Goal: Information Seeking & Learning: Learn about a topic

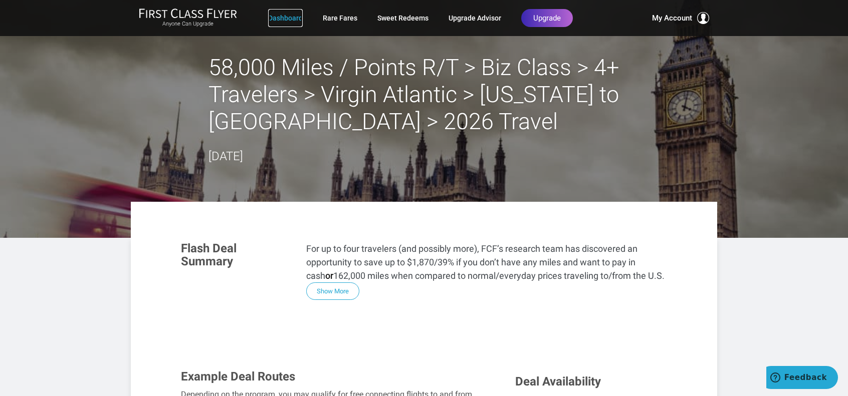
click at [288, 20] on link "Dashboard" at bounding box center [285, 18] width 35 height 18
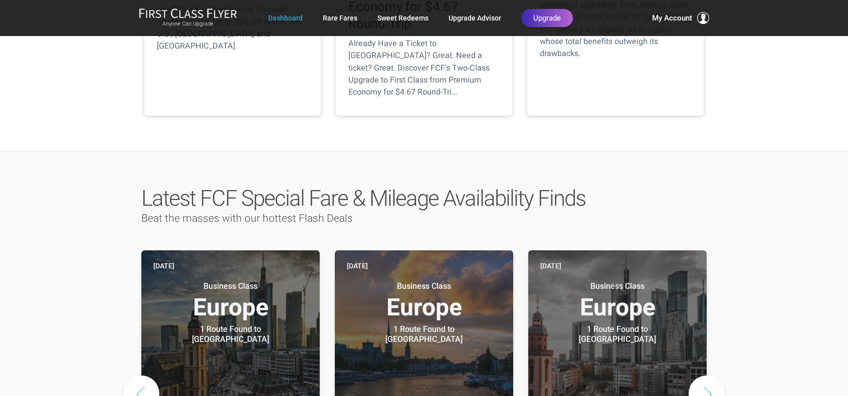
scroll to position [451, 0]
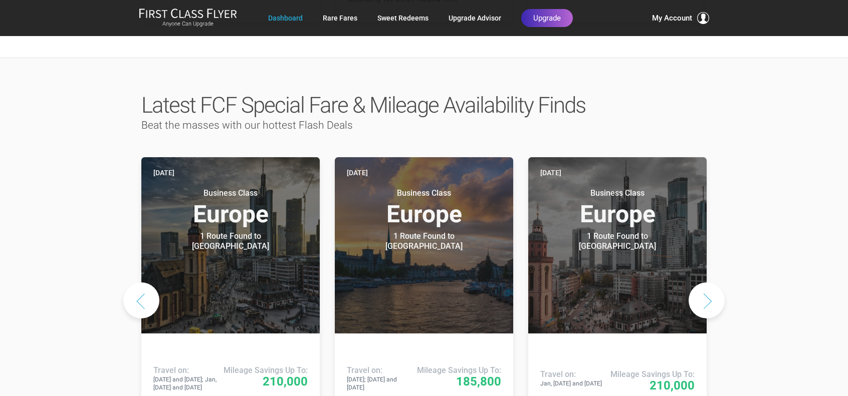
click at [707, 283] on button "Next slide" at bounding box center [706, 301] width 36 height 36
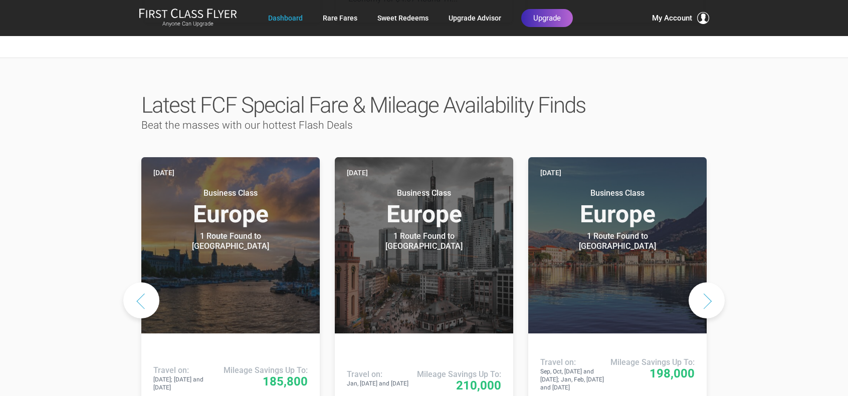
click at [708, 283] on button "Next slide" at bounding box center [706, 301] width 36 height 36
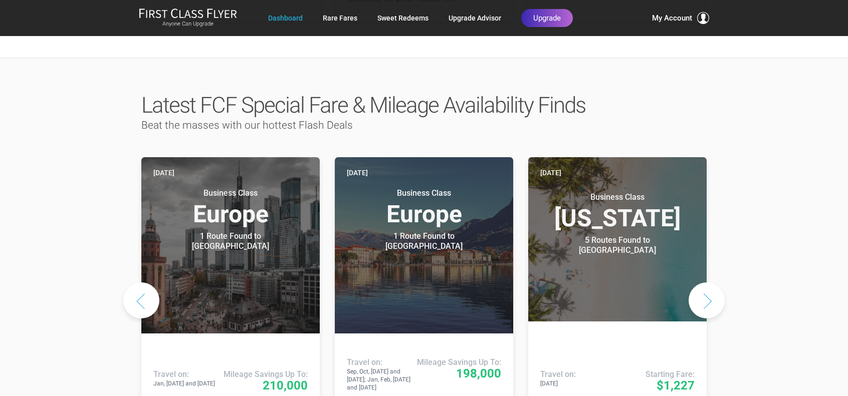
click at [708, 283] on button "Next slide" at bounding box center [706, 301] width 36 height 36
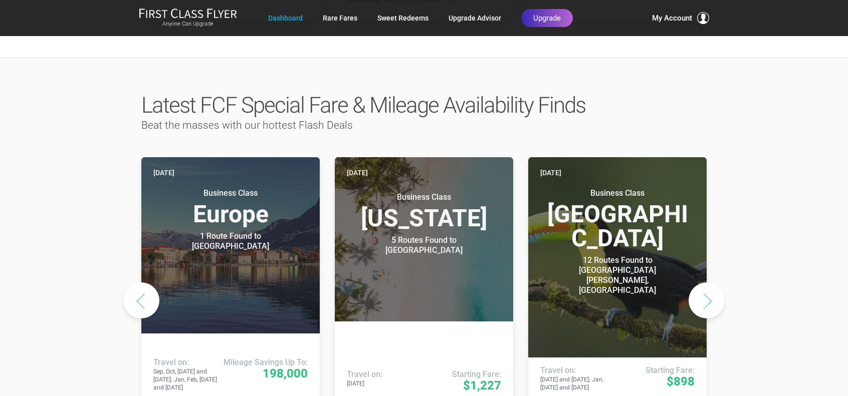
click at [708, 283] on button "Next slide" at bounding box center [706, 301] width 36 height 36
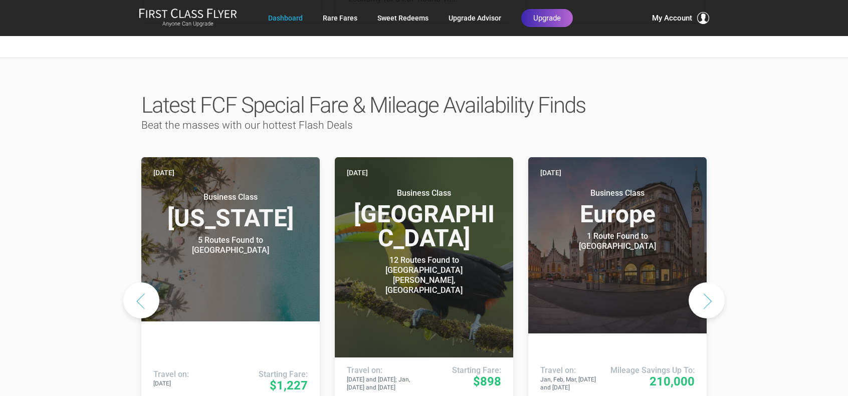
click at [708, 283] on button "Next slide" at bounding box center [706, 301] width 36 height 36
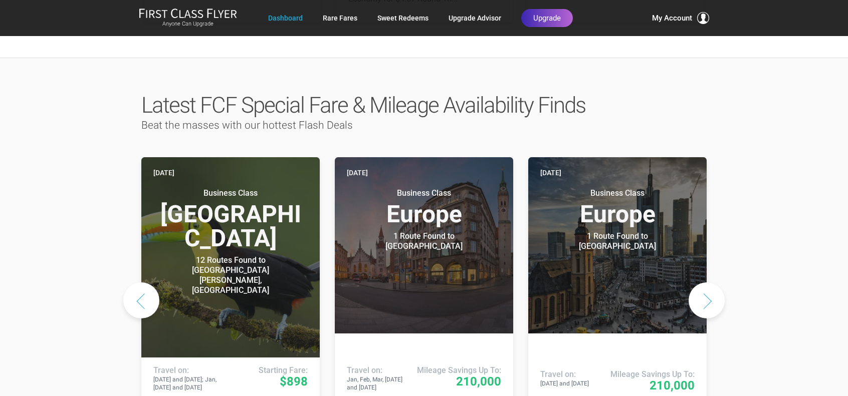
click at [708, 283] on button "Next slide" at bounding box center [706, 301] width 36 height 36
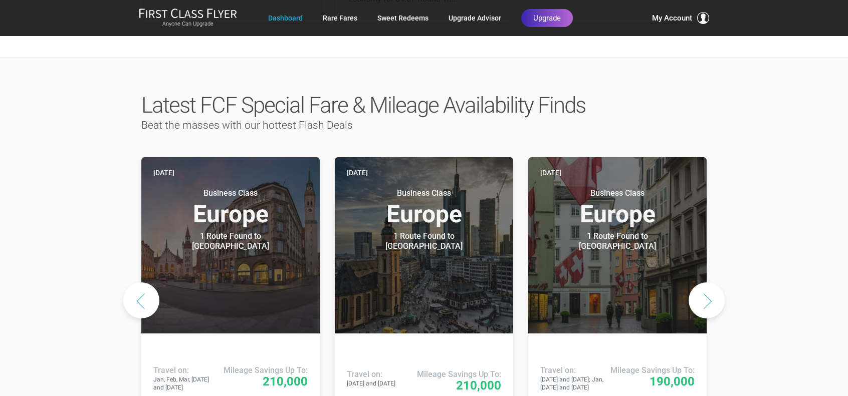
click at [708, 283] on button "Next slide" at bounding box center [706, 301] width 36 height 36
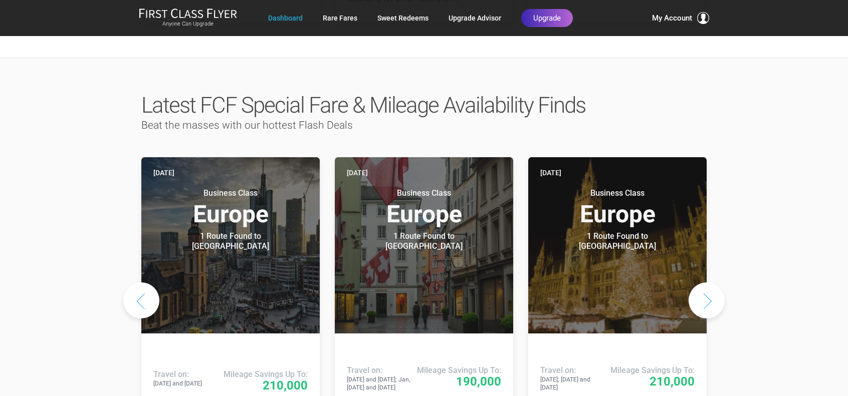
click at [708, 283] on button "Next slide" at bounding box center [706, 301] width 36 height 36
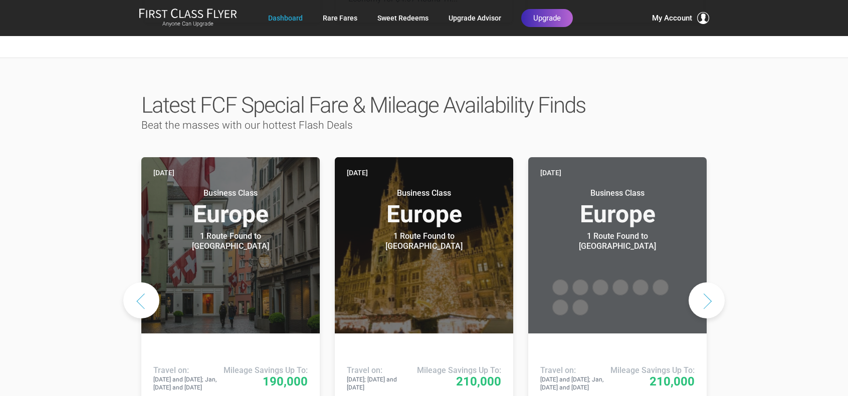
click at [708, 283] on button "Next slide" at bounding box center [706, 301] width 36 height 36
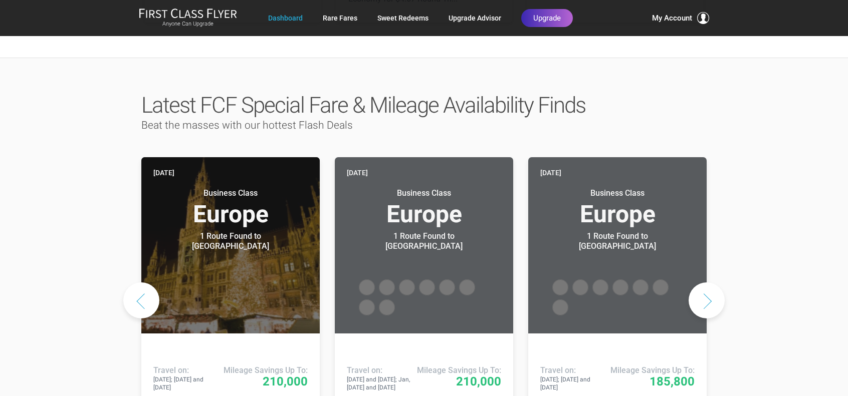
click at [708, 283] on button "Next slide" at bounding box center [706, 301] width 36 height 36
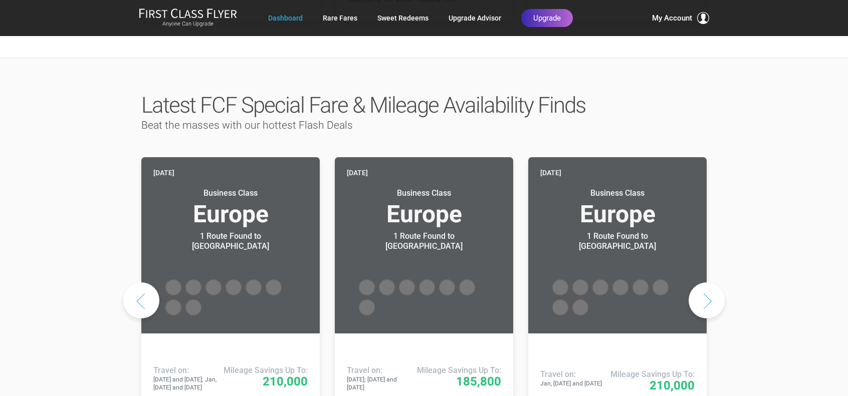
click at [708, 283] on button "Next slide" at bounding box center [706, 301] width 36 height 36
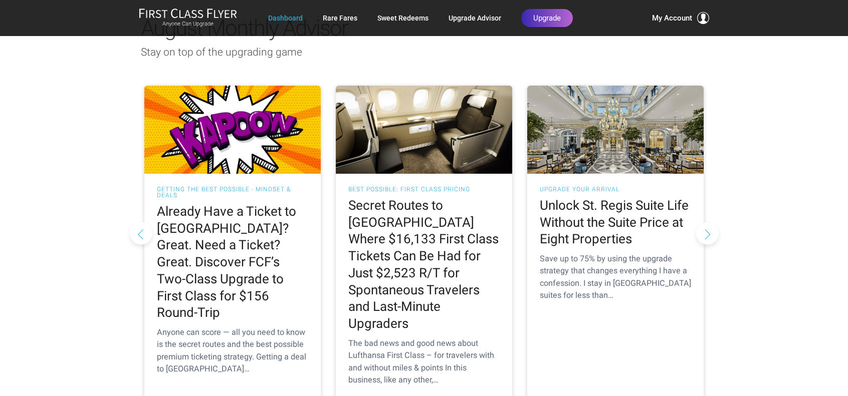
scroll to position [952, 0]
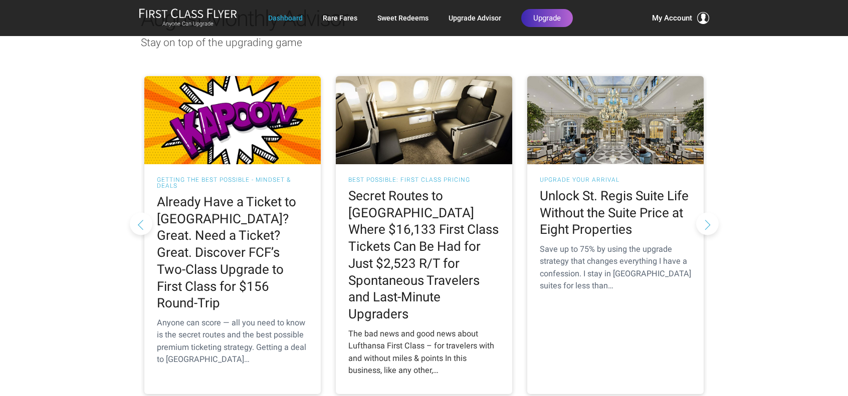
click at [415, 195] on h2 "Secret Routes to [GEOGRAPHIC_DATA] Where $16,133 First Class Tickets Can Be Had…" at bounding box center [423, 255] width 151 height 135
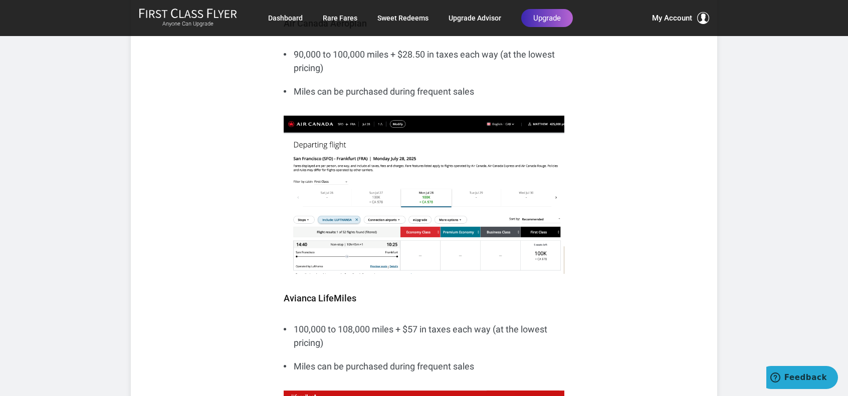
scroll to position [1152, 0]
